Goal: Transaction & Acquisition: Subscribe to service/newsletter

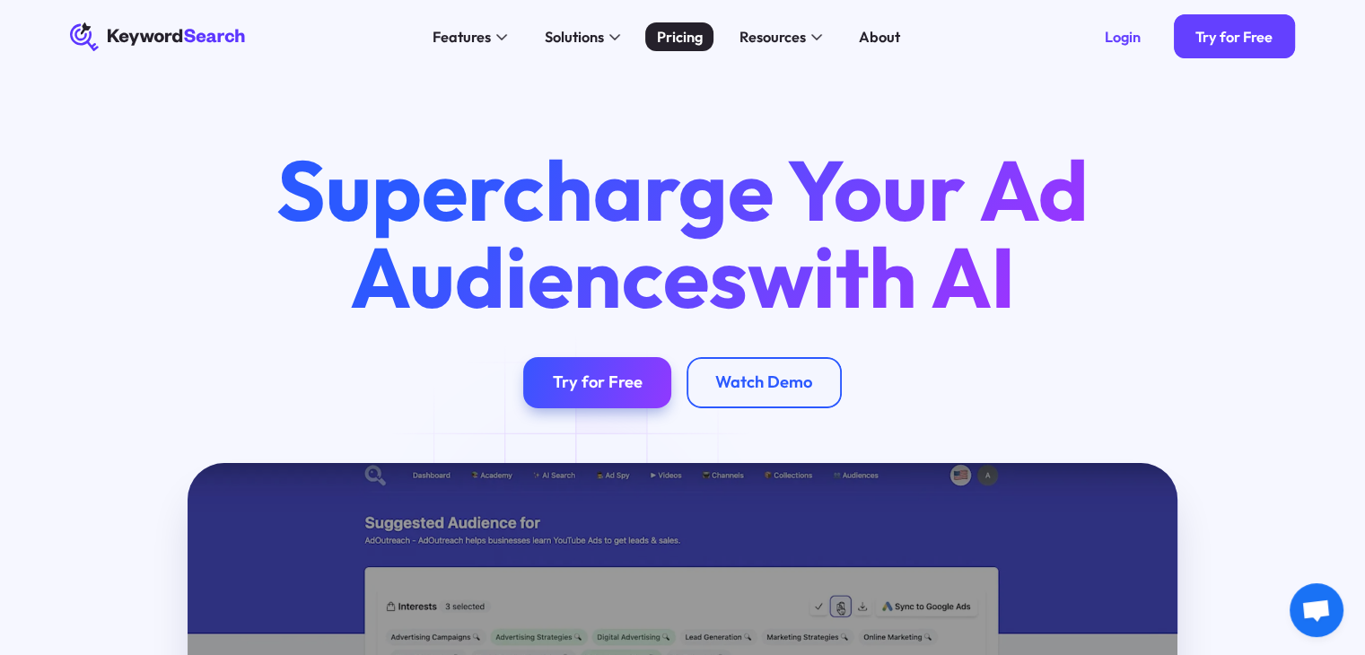
click at [681, 37] on div "Pricing" at bounding box center [680, 37] width 46 height 22
